Goal: Transaction & Acquisition: Purchase product/service

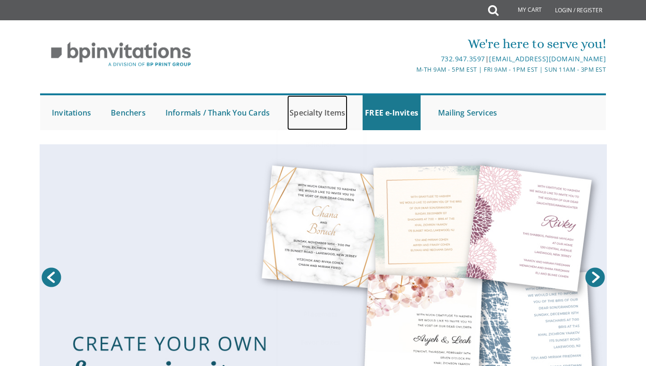
click at [310, 112] on link "Specialty Items" at bounding box center [317, 112] width 60 height 35
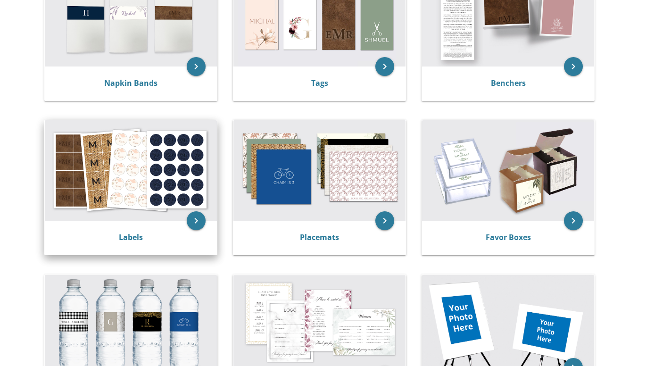
scroll to position [141, 0]
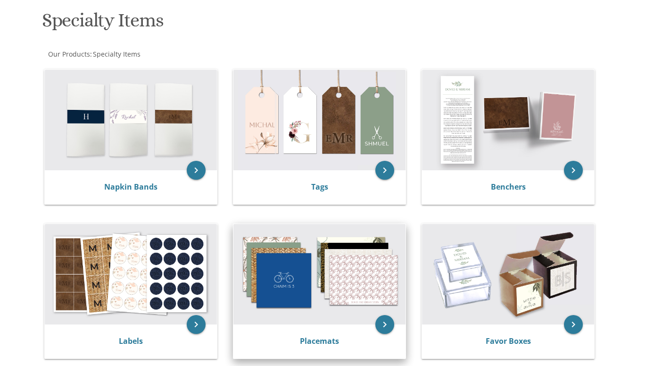
click at [282, 304] on img at bounding box center [319, 274] width 172 height 100
click at [357, 300] on img at bounding box center [319, 274] width 172 height 100
click at [381, 335] on div "Placemats" at bounding box center [319, 341] width 172 height 34
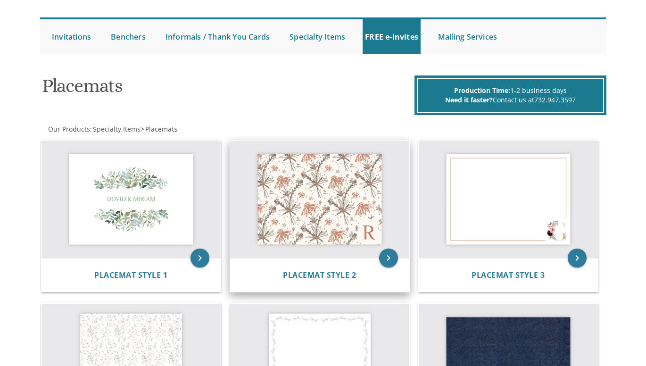
scroll to position [94, 0]
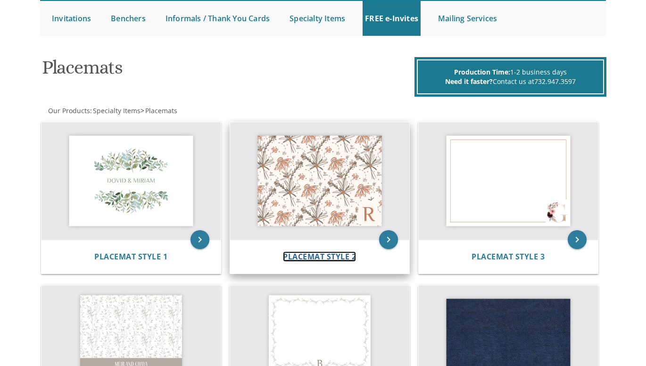
click at [334, 257] on span "Placemat Style 2" at bounding box center [319, 256] width 73 height 10
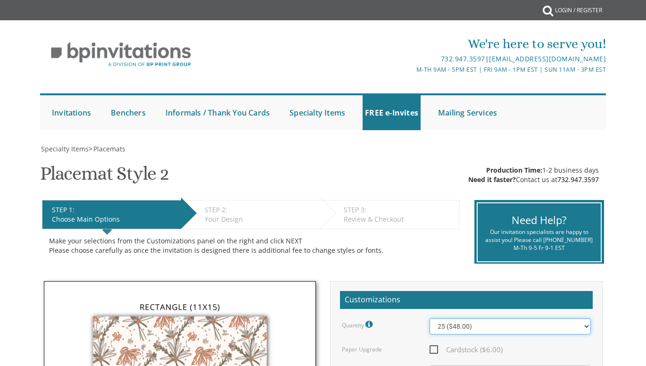
click at [585, 327] on select "25 ($48.00) 30 ($53.00) 35 ($58.00) 40 ($63.00) 45 ($68.00) 50 ($73.00) 55 ($78…" at bounding box center [509, 326] width 161 height 16
click at [585, 321] on select "25 ($48.00) 30 ($53.00) 35 ($58.00) 40 ($63.00) 45 ($68.00) 50 ($73.00) 55 ($78…" at bounding box center [509, 326] width 161 height 16
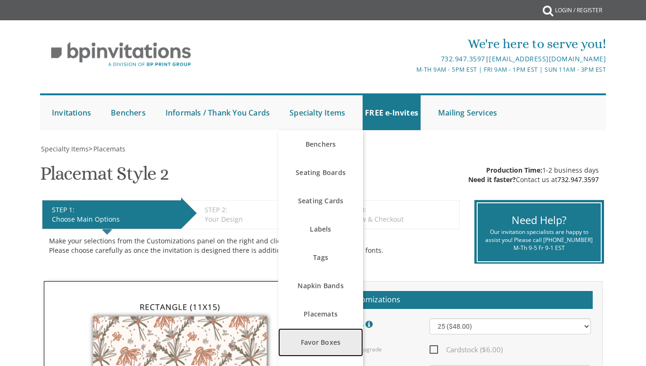
click at [316, 345] on link "Favor Boxes" at bounding box center [320, 342] width 85 height 28
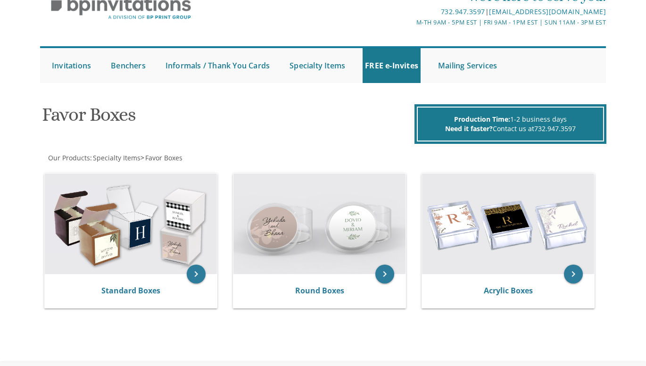
scroll to position [141, 0]
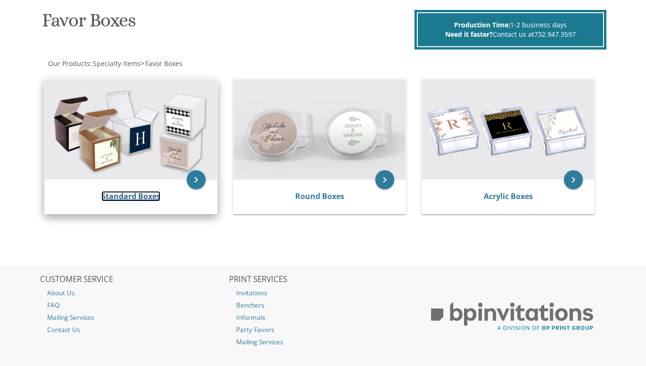
click at [143, 200] on link "Standard Boxes" at bounding box center [130, 196] width 59 height 10
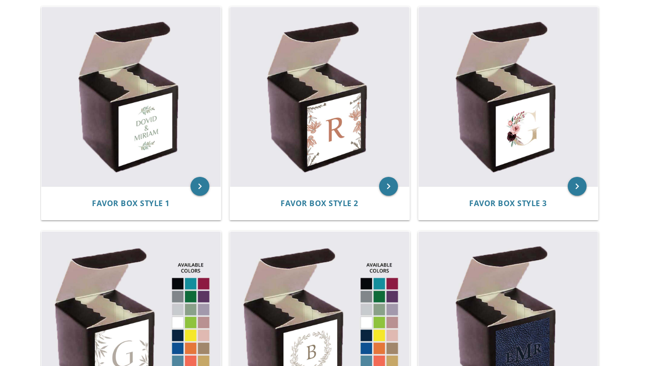
scroll to position [283, 0]
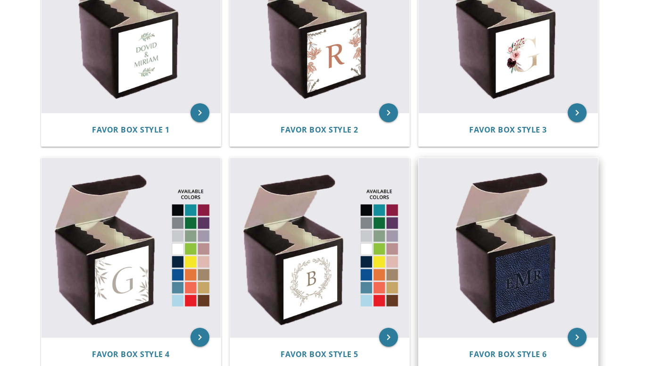
click at [524, 346] on div "Favor Box Style 6" at bounding box center [508, 354] width 179 height 34
click at [524, 354] on span "Favor Box Style 6" at bounding box center [508, 354] width 78 height 10
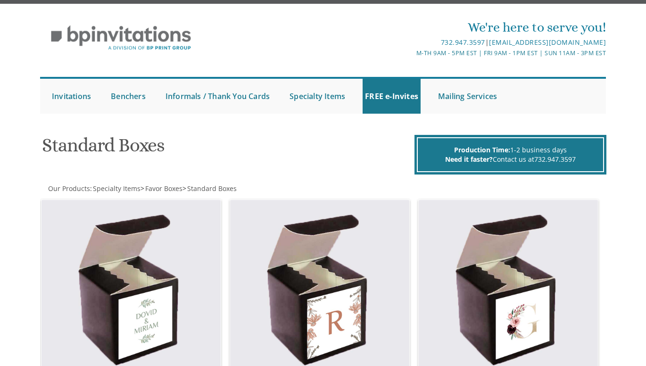
scroll to position [0, 0]
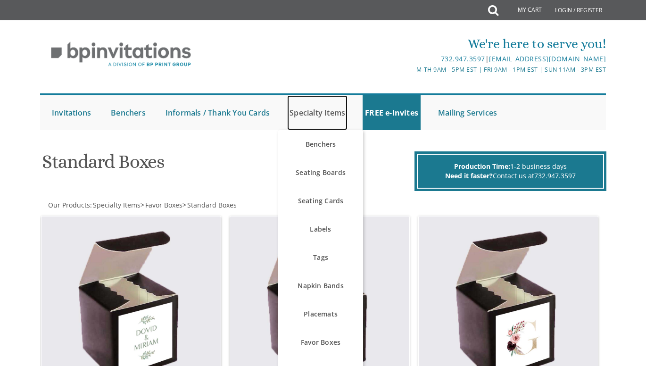
click at [298, 114] on link "Specialty Items" at bounding box center [317, 112] width 60 height 35
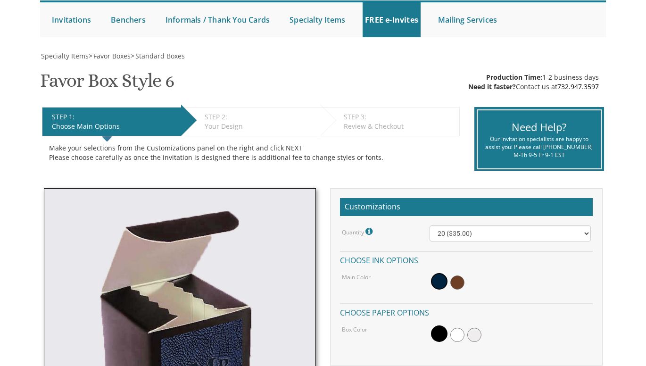
scroll to position [47, 0]
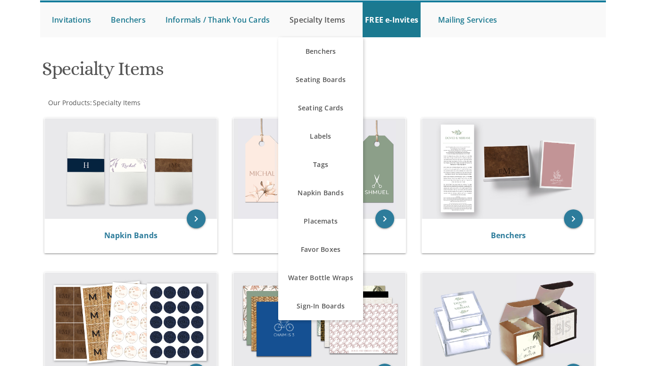
scroll to position [47, 0]
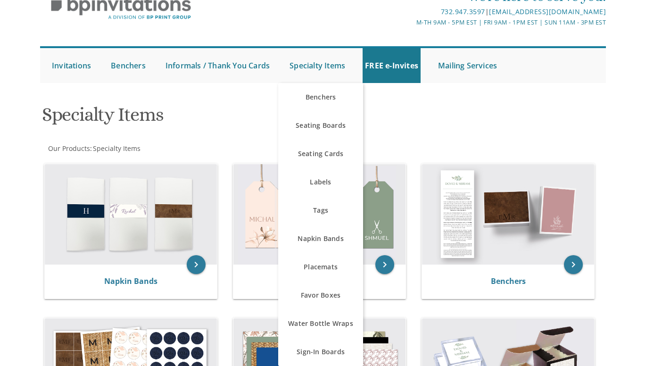
click at [432, 98] on div "Specialty Items" at bounding box center [323, 115] width 577 height 37
